Goal: Information Seeking & Learning: Learn about a topic

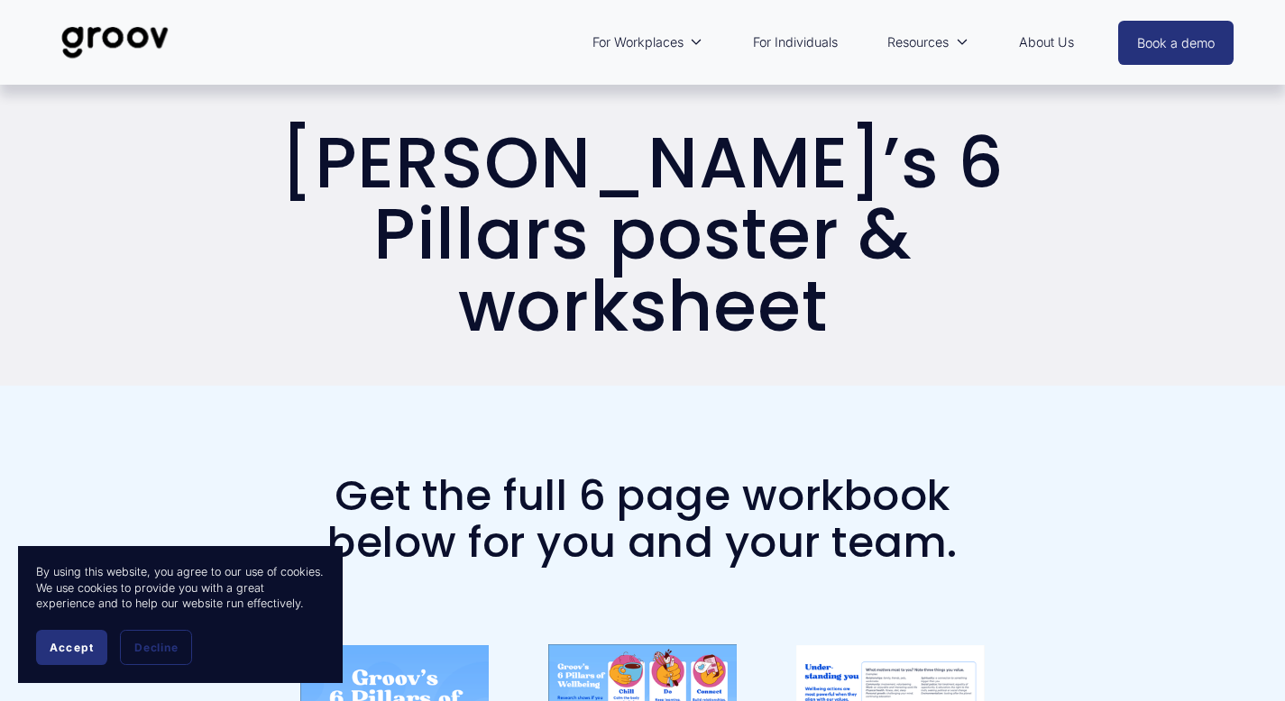
click at [50, 642] on span "Accept" at bounding box center [72, 648] width 44 height 14
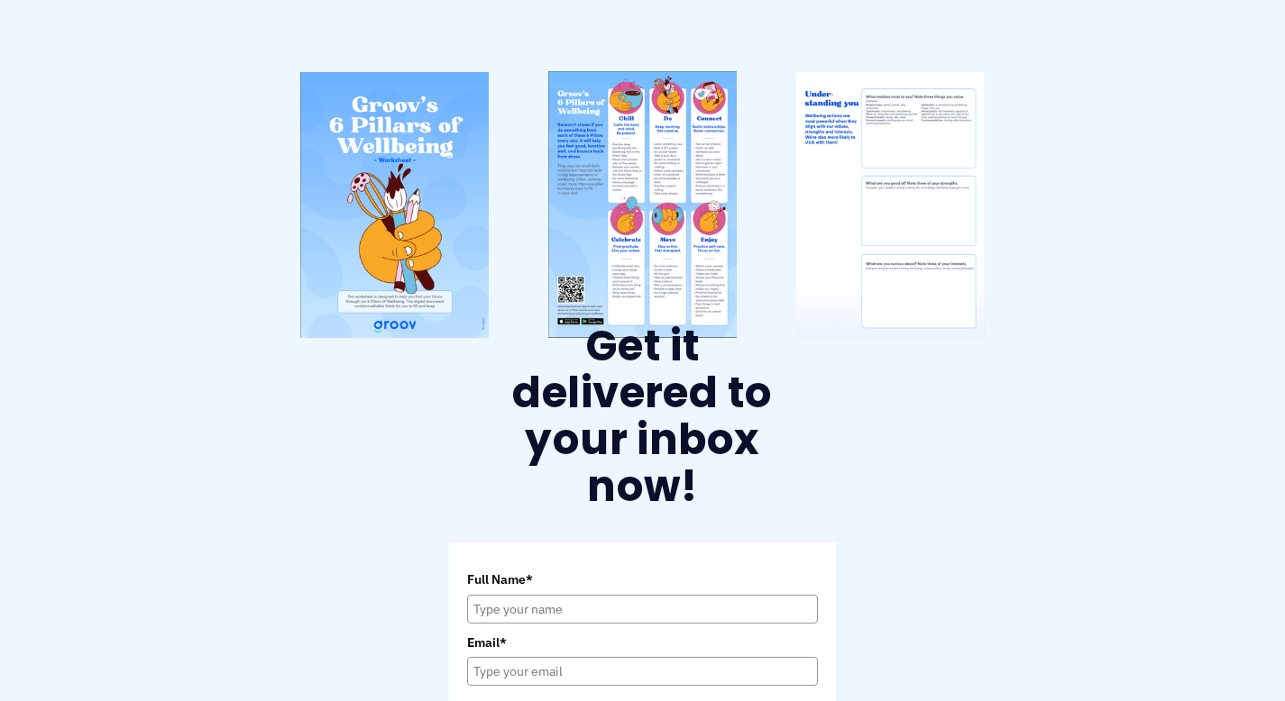
scroll to position [554, 0]
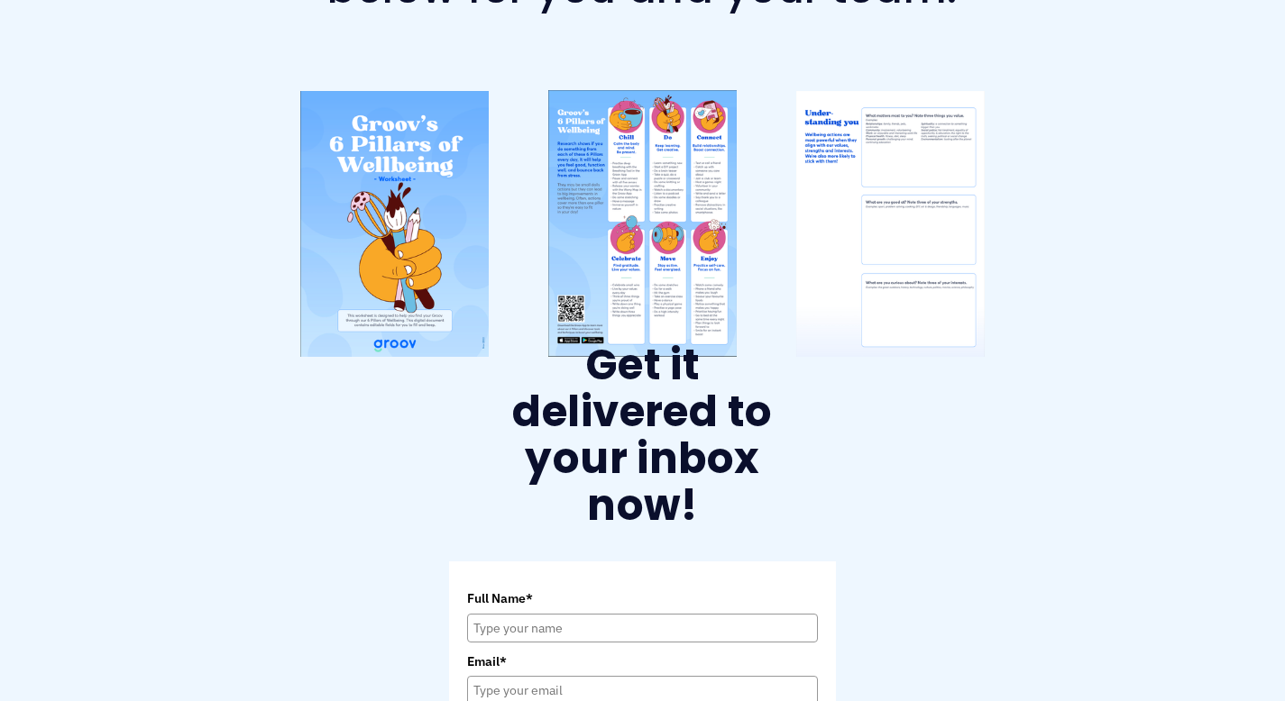
click at [404, 169] on div at bounding box center [393, 224] width 188 height 266
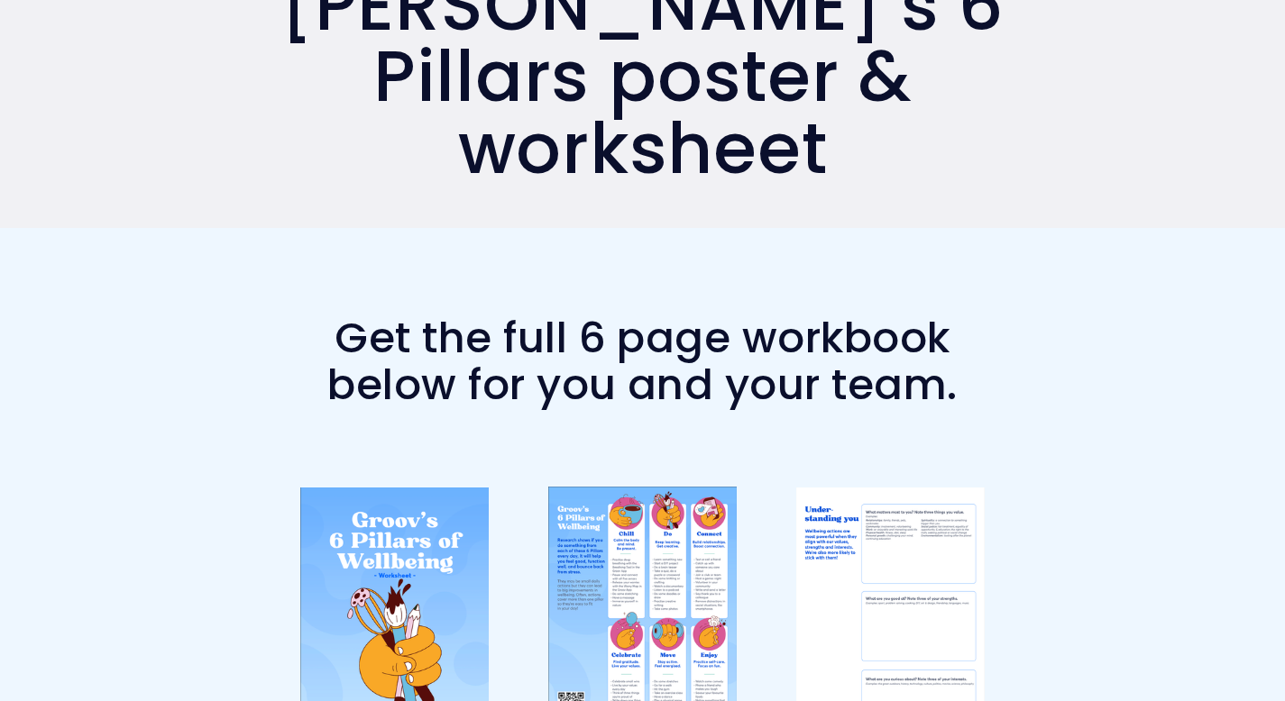
scroll to position [0, 0]
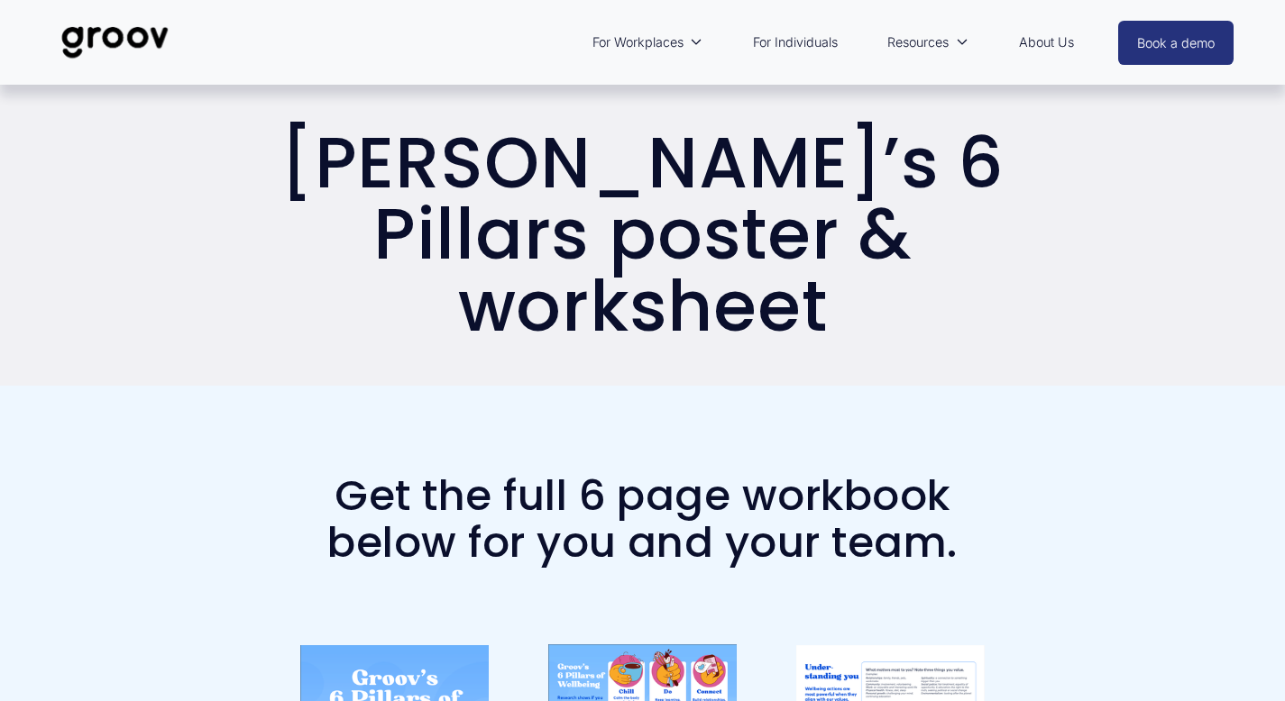
click at [121, 38] on img at bounding box center [114, 42] width 127 height 59
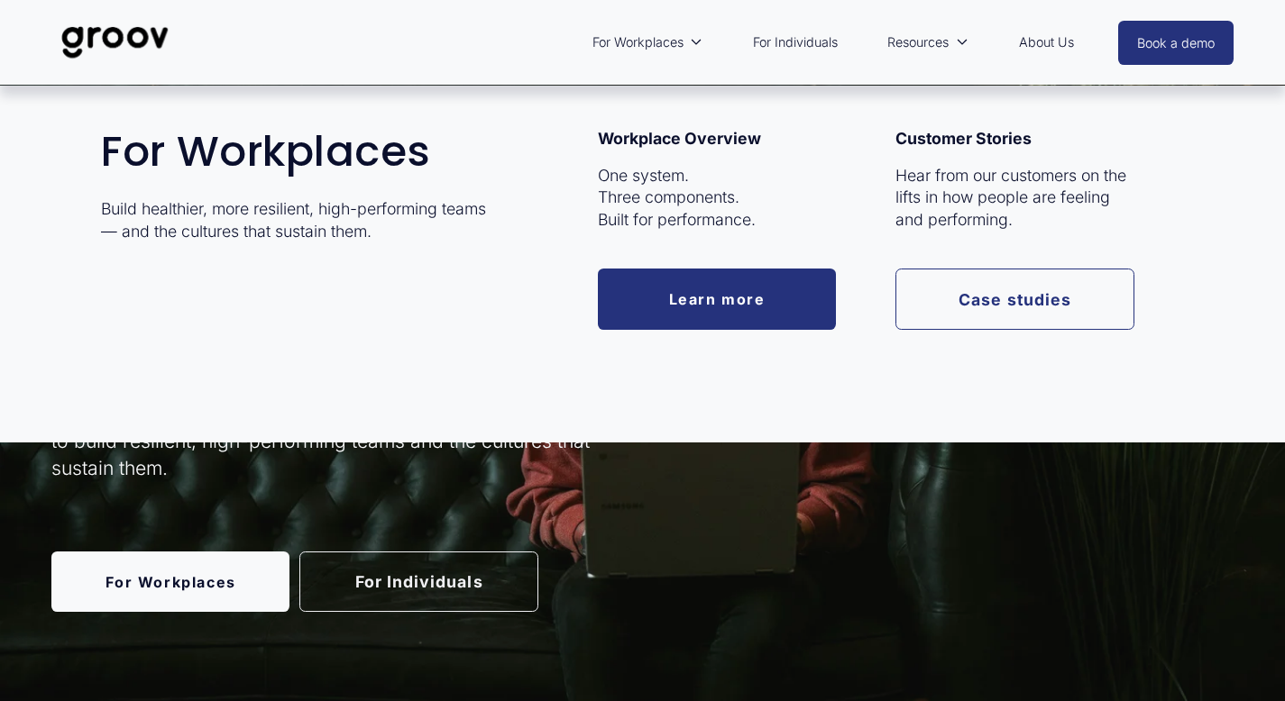
click at [670, 288] on link "Learn more" at bounding box center [717, 299] width 238 height 60
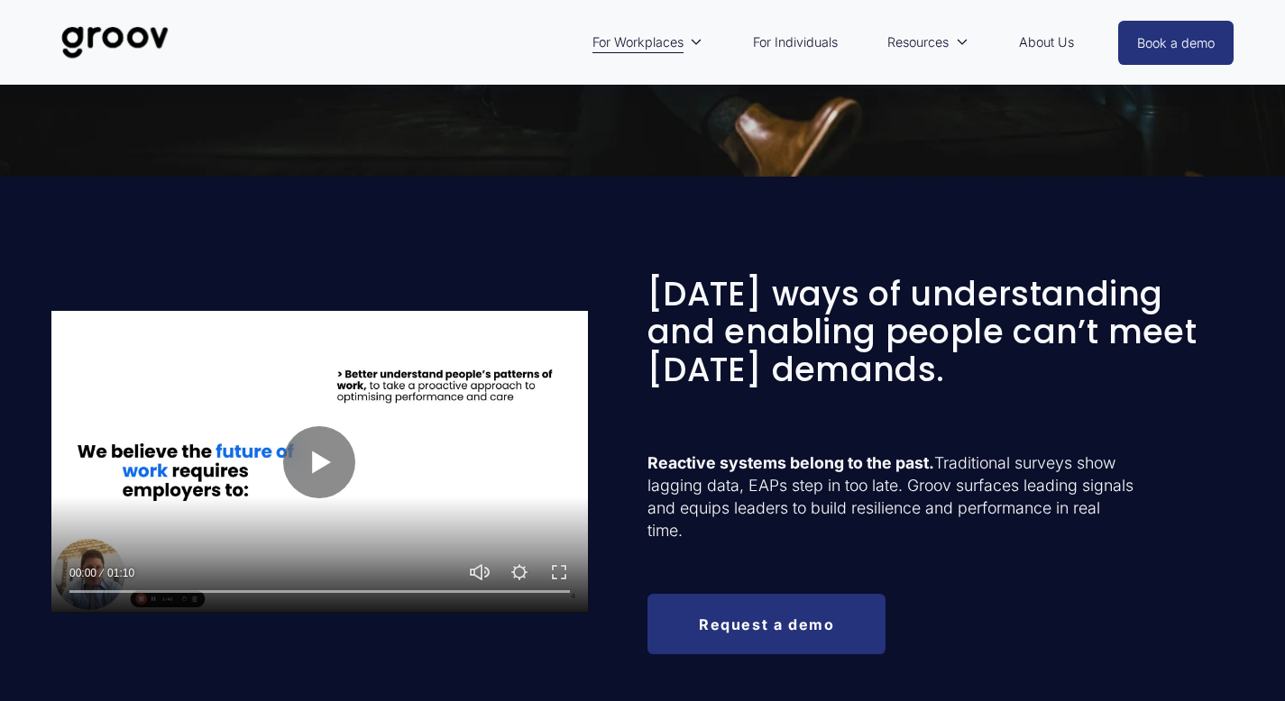
scroll to position [442, 0]
